Goal: Find specific page/section: Find specific page/section

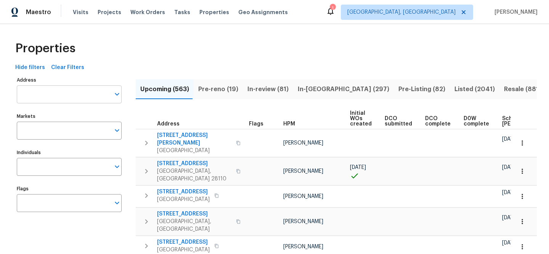
click at [82, 92] on input "Address" at bounding box center [63, 94] width 93 height 18
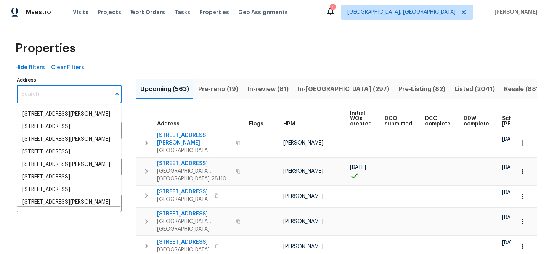
paste input "[STREET_ADDRESS][PERSON_NAME]"
type input "[STREET_ADDRESS][PERSON_NAME]"
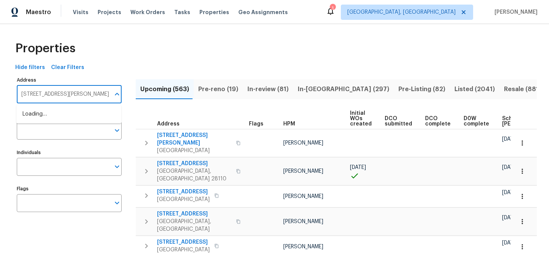
scroll to position [0, 15]
click at [81, 111] on li "7609 Holly Grove Ct Charlotte NC 28227" at bounding box center [68, 114] width 105 height 13
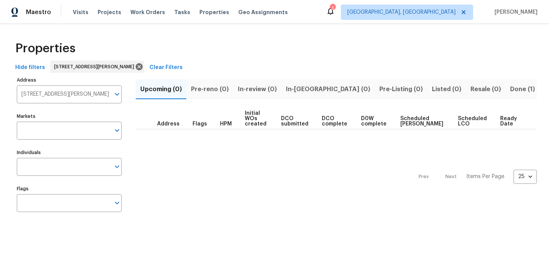
click at [511, 89] on span "Done (1)" at bounding box center [523, 89] width 25 height 11
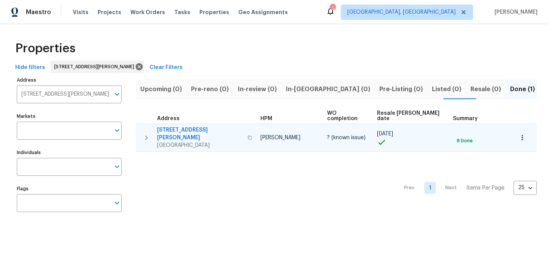
click at [188, 126] on span "[STREET_ADDRESS][PERSON_NAME]" at bounding box center [200, 133] width 86 height 15
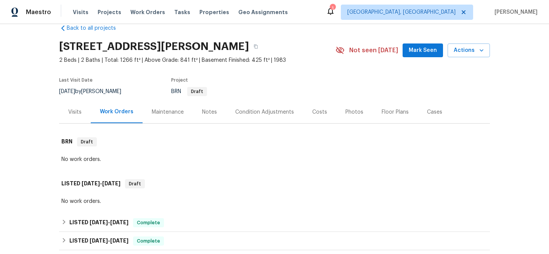
scroll to position [54, 0]
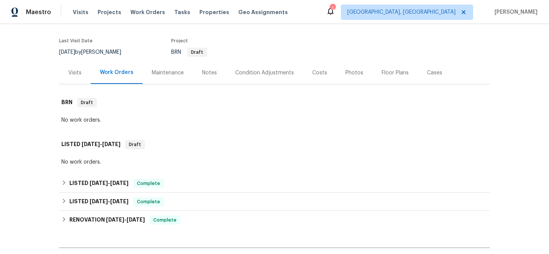
click at [82, 72] on div "Visits" at bounding box center [75, 72] width 32 height 23
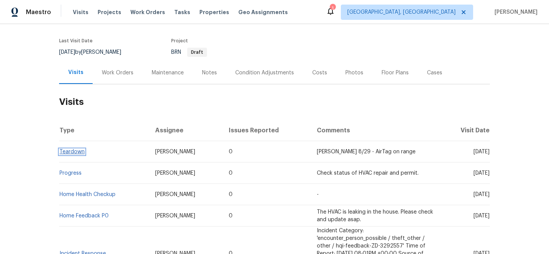
click at [79, 151] on link "Teardown" at bounding box center [72, 151] width 25 height 5
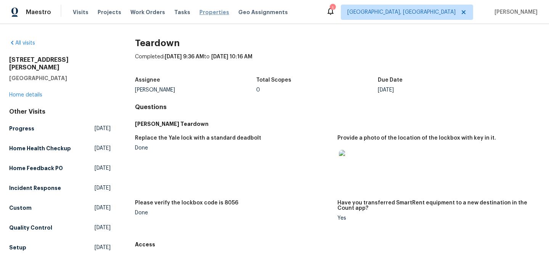
click at [204, 13] on span "Properties" at bounding box center [215, 12] width 30 height 8
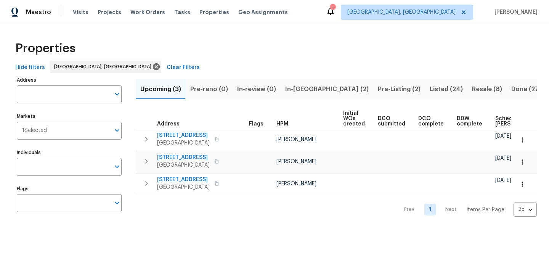
click at [167, 66] on span "Clear Filters" at bounding box center [183, 68] width 33 height 10
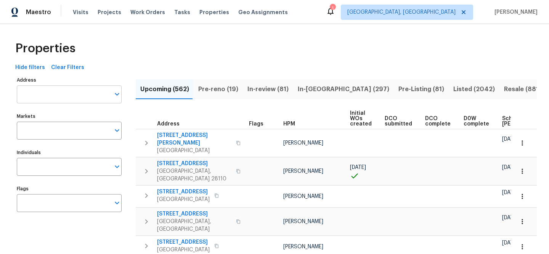
click at [76, 93] on input "Address" at bounding box center [63, 94] width 93 height 18
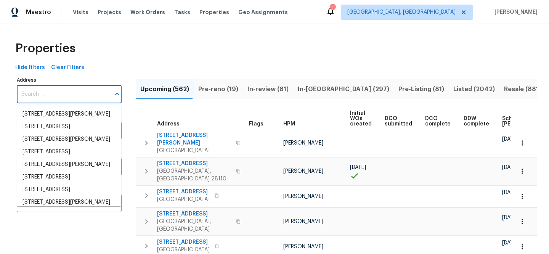
paste input "[STREET_ADDRESS]"
type input "[STREET_ADDRESS]"
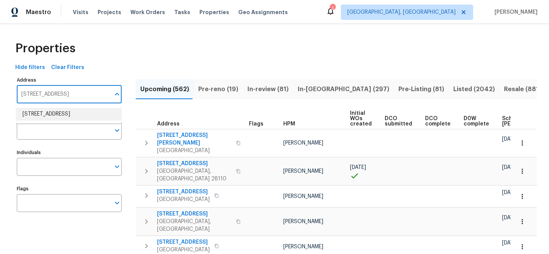
click at [86, 111] on li "[STREET_ADDRESS]" at bounding box center [68, 114] width 105 height 13
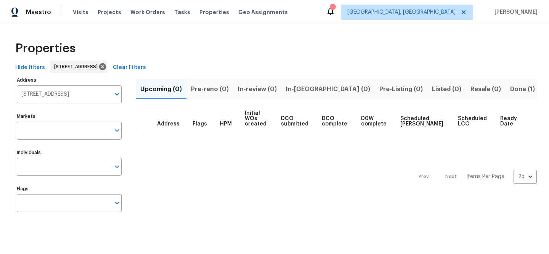
click at [511, 90] on span "Done (1)" at bounding box center [523, 89] width 25 height 11
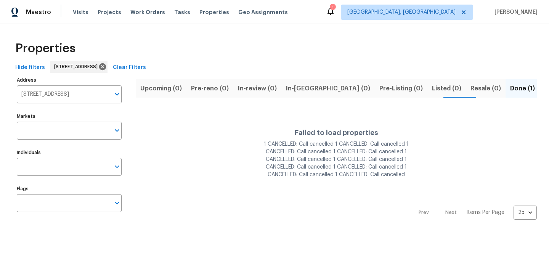
click at [317, 144] on div "1 CANCELLED: Call cancelled 1 CANCELLED: Call cancelled 1 CANCELLED: Call cance…" at bounding box center [336, 159] width 153 height 38
click at [146, 68] on span "Clear Filters" at bounding box center [129, 68] width 33 height 10
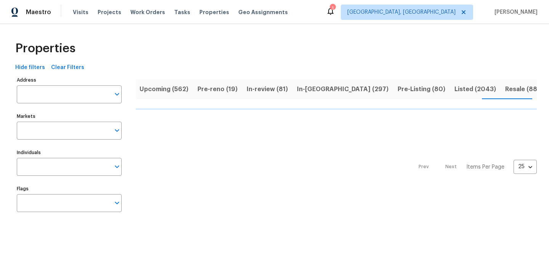
scroll to position [0, 2]
